Goal: Task Accomplishment & Management: Manage account settings

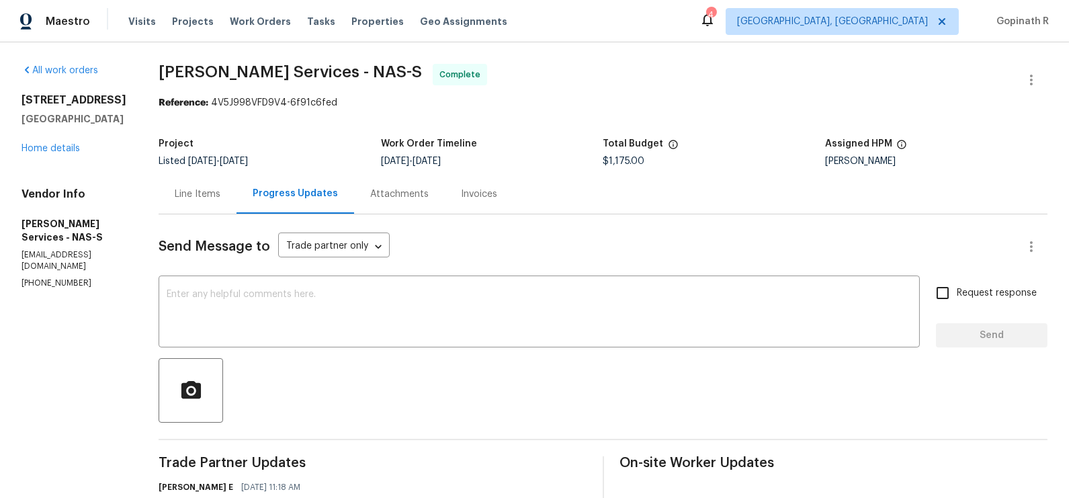
click at [251, 101] on div "Reference: 4V5J998VFD9V4-6f91c6fed" at bounding box center [603, 102] width 889 height 13
copy div "4V5J998VFD9V4"
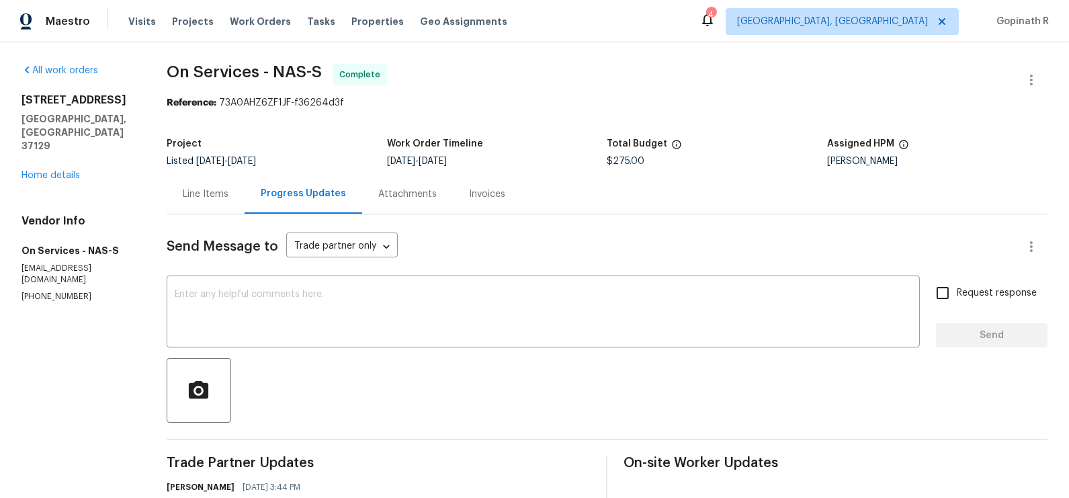
click at [198, 199] on div "Line Items" at bounding box center [206, 194] width 46 height 13
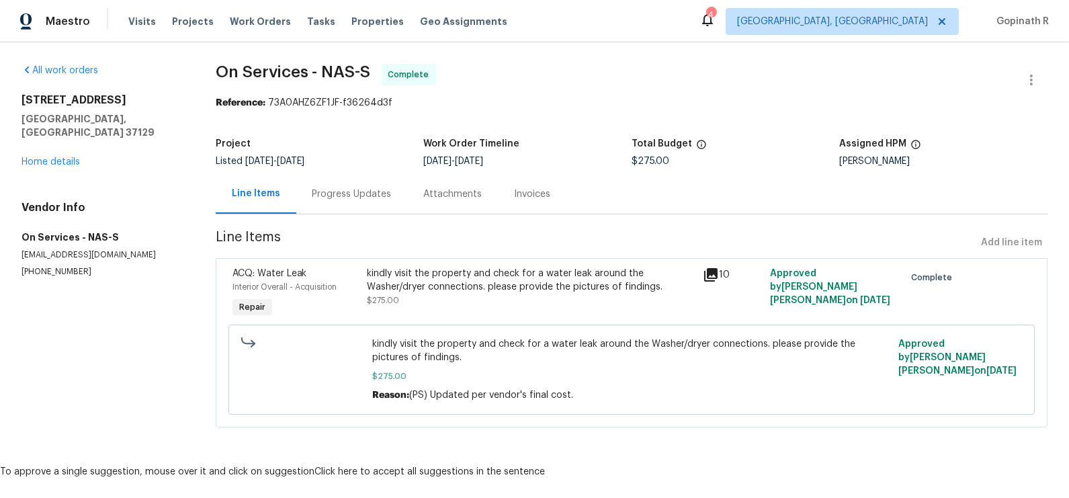
click at [348, 194] on div "Progress Updates" at bounding box center [352, 194] width 79 height 13
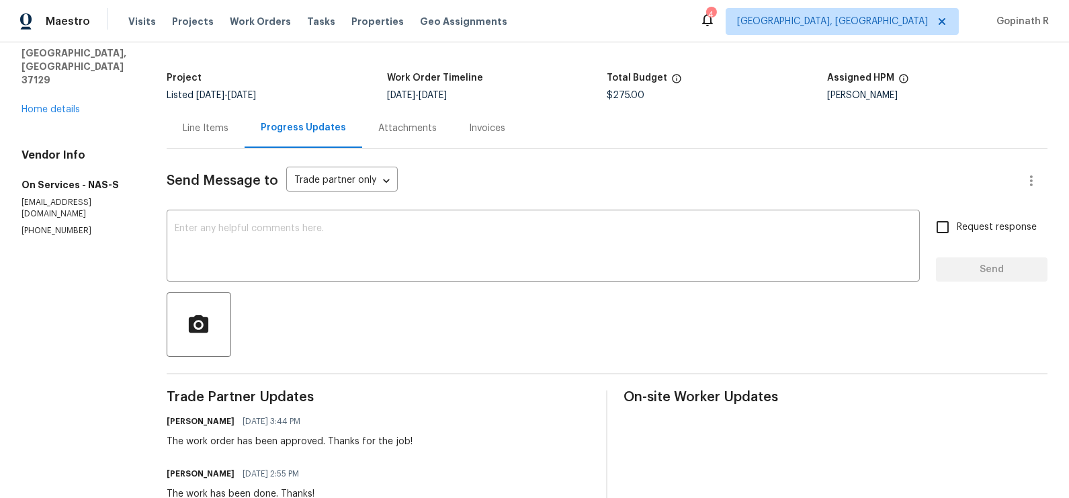
scroll to position [36, 0]
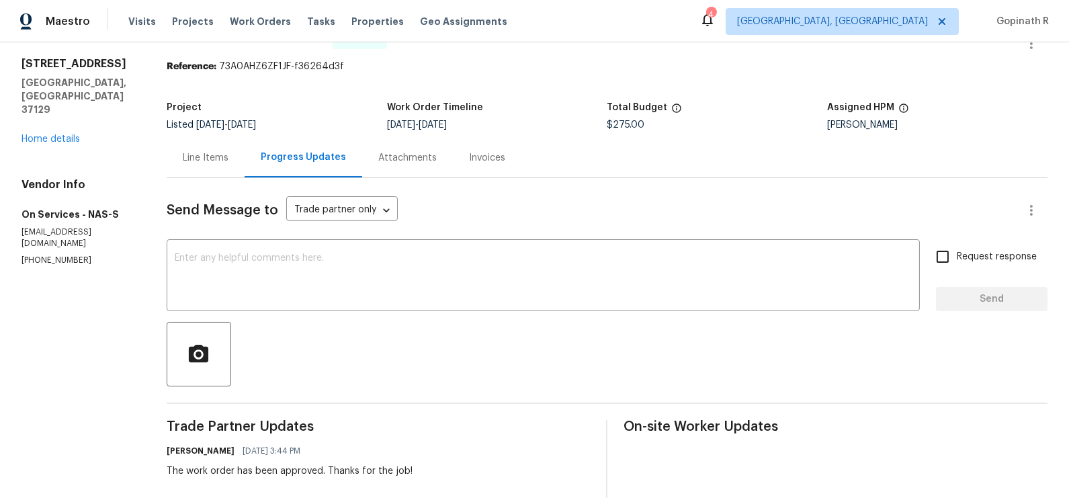
click at [207, 157] on div "Line Items" at bounding box center [206, 157] width 46 height 13
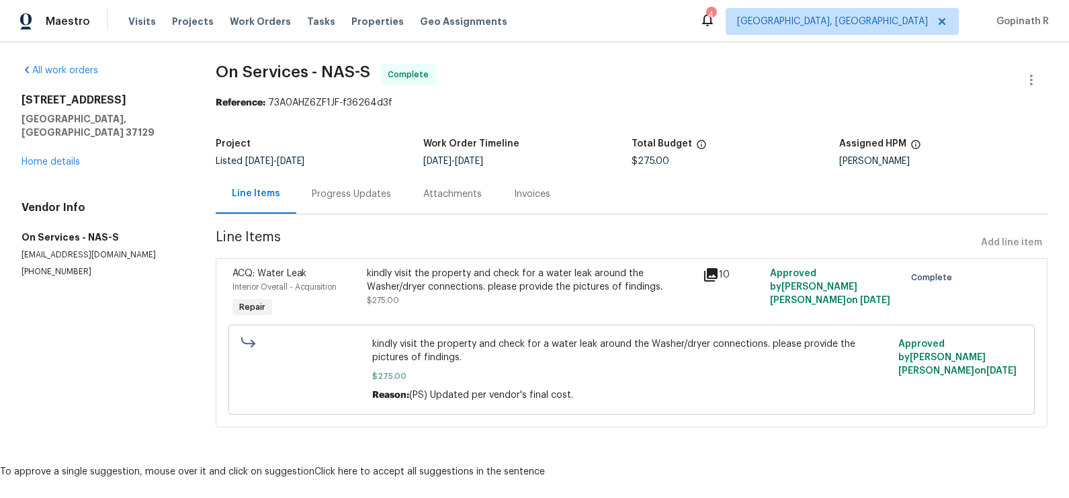
click at [470, 270] on div "kindly visit the property and check for a water leak around the Washer/dryer co…" at bounding box center [531, 280] width 328 height 27
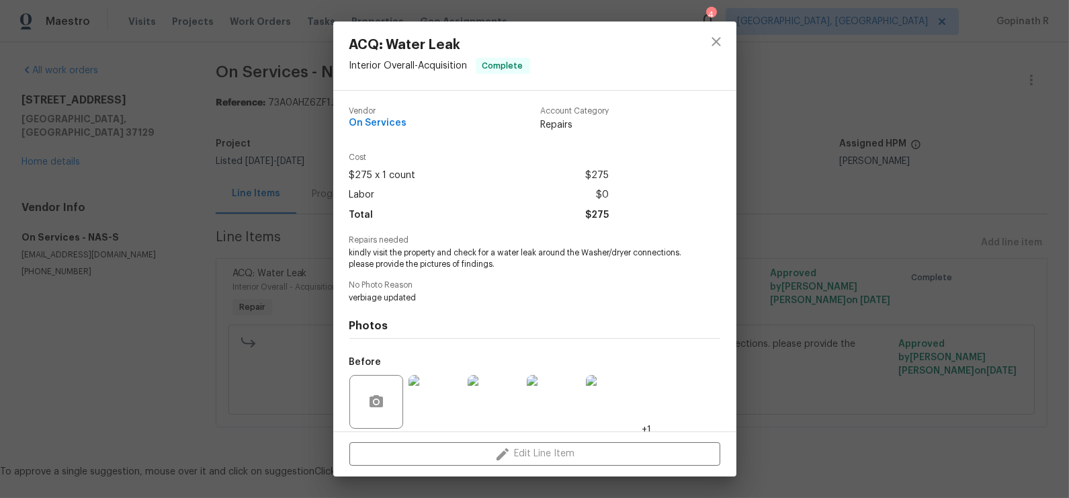
scroll to position [99, 0]
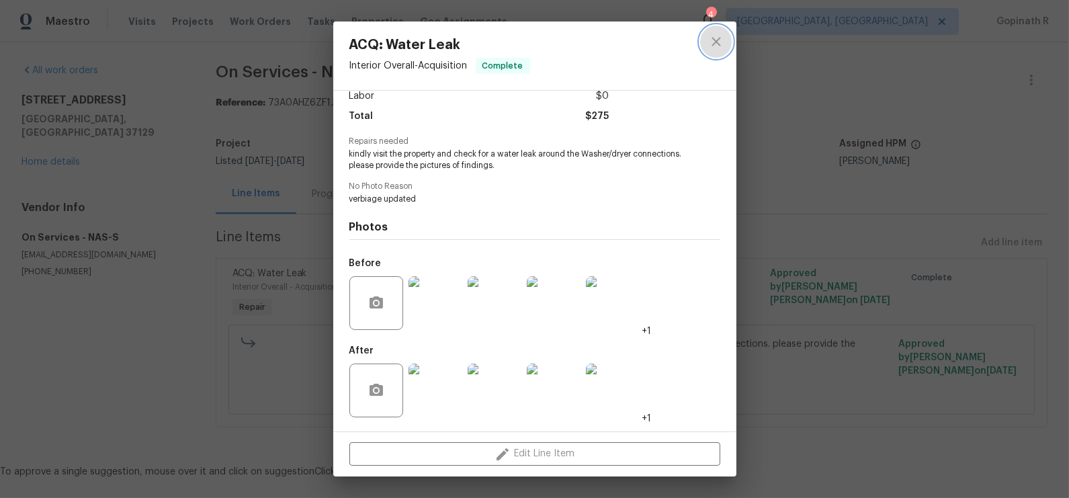
click at [720, 45] on icon "close" at bounding box center [716, 41] width 9 height 9
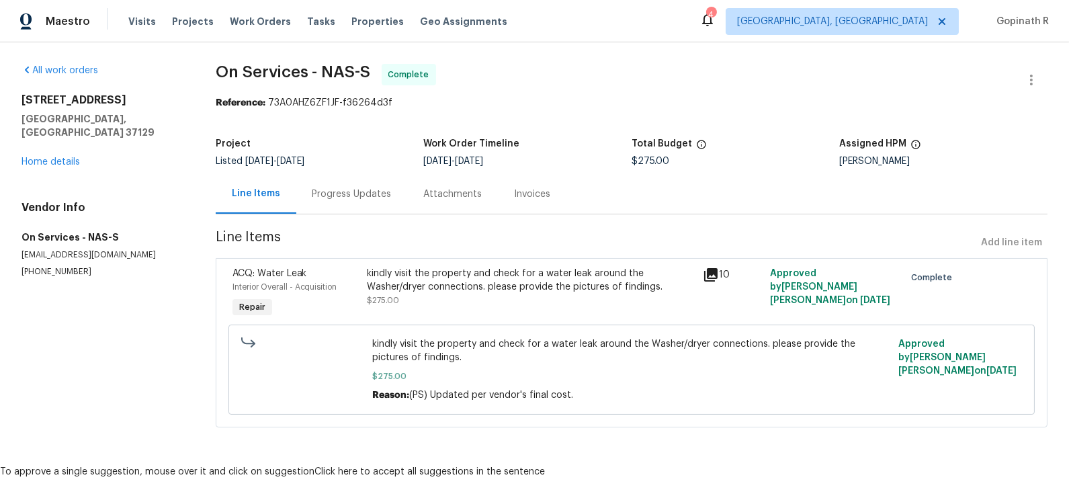
click at [292, 101] on div "Reference: 73A0AHZ6ZF1JF-f36264d3f" at bounding box center [632, 102] width 832 height 13
copy div "73A0AHZ6ZF1JF"
